Goal: Check status: Check status

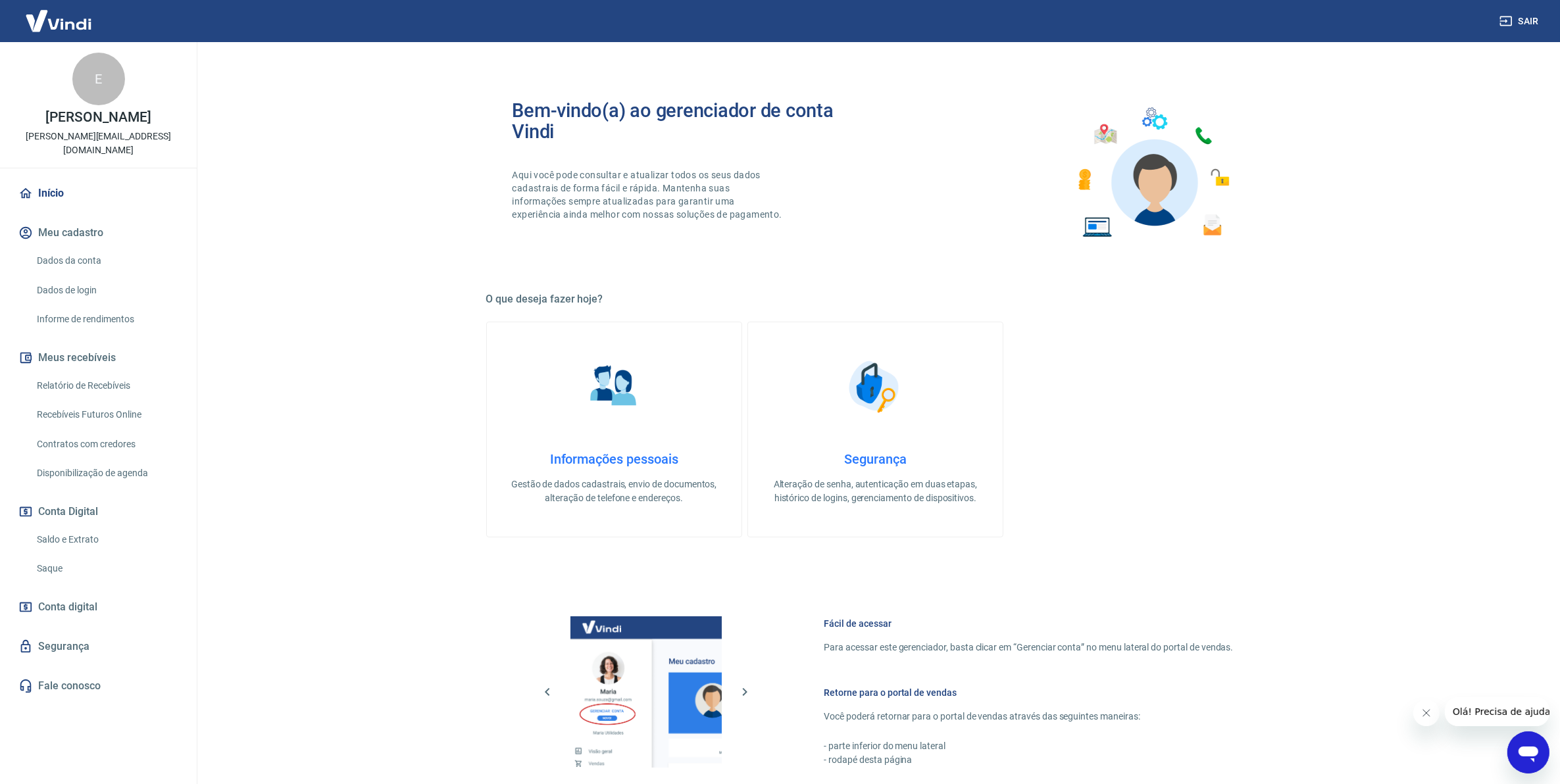
drag, startPoint x: 1459, startPoint y: 421, endPoint x: 1099, endPoint y: 479, distance: 364.6
click at [1459, 421] on main "Bem-vindo(a) ao gerenciador de conta Vindi Aqui você pode consultar e atualizar…" at bounding box center [876, 413] width 1369 height 742
click at [126, 533] on link "Saldo e Extrato" at bounding box center [106, 539] width 149 height 27
